Goal: Task Accomplishment & Management: Complete application form

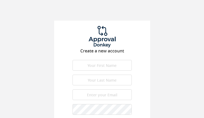
type input "foZThlSIelAuu"
type input "NOhQxFJLgYx"
type input "[DOMAIN_NAME][EMAIL_ADDRESS][DOMAIN_NAME]"
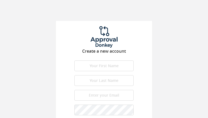
type input "XgXLPmEIpdSZQiG"
type input "OlYTEQVwrTfYdBXs"
type input "[DOMAIN_NAME][EMAIL_ADDRESS][DOMAIN_NAME]"
